Goal: Task Accomplishment & Management: Manage account settings

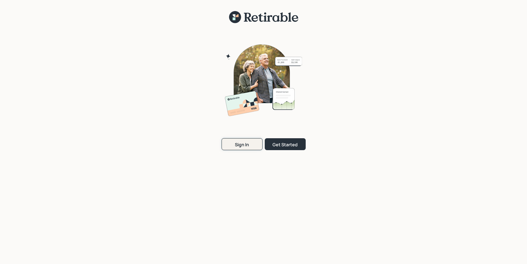
click at [240, 149] on button "Sign In" at bounding box center [242, 144] width 41 height 12
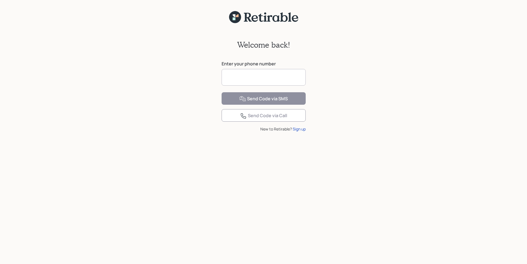
click at [234, 75] on input at bounding box center [264, 77] width 84 height 17
type input "**********"
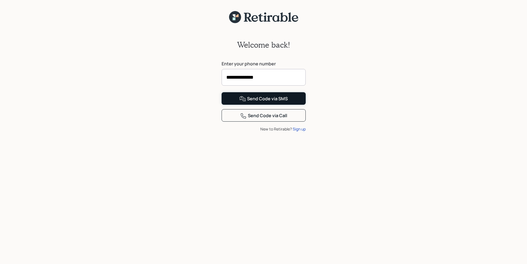
click at [268, 102] on div "Send Code via SMS" at bounding box center [263, 98] width 48 height 7
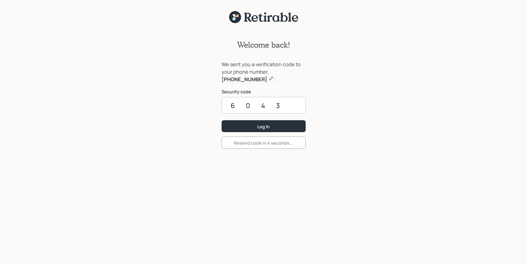
type input "6043"
click at [222, 120] on button "Log In" at bounding box center [264, 126] width 84 height 12
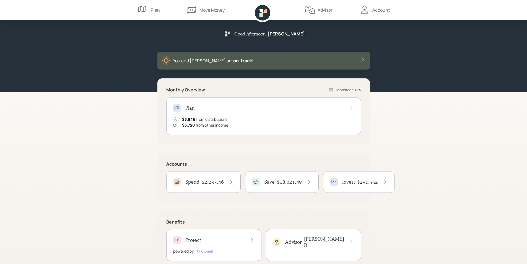
click at [214, 180] on h4 "$2,233.46" at bounding box center [213, 182] width 22 height 6
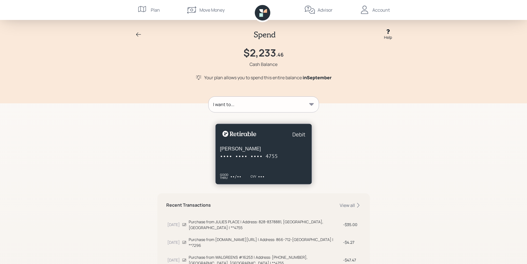
click at [137, 34] on icon at bounding box center [138, 34] width 7 height 7
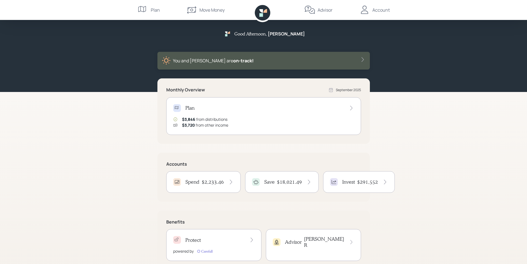
click at [377, 12] on div "Account" at bounding box center [380, 10] width 17 height 7
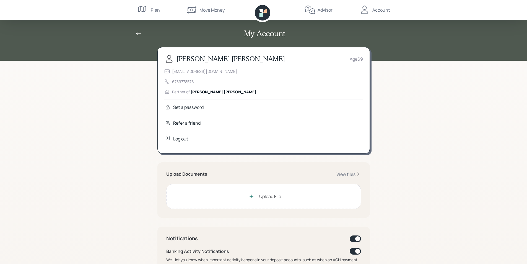
click at [179, 137] on div "Log out" at bounding box center [180, 138] width 15 height 7
